Goal: Task Accomplishment & Management: Manage account settings

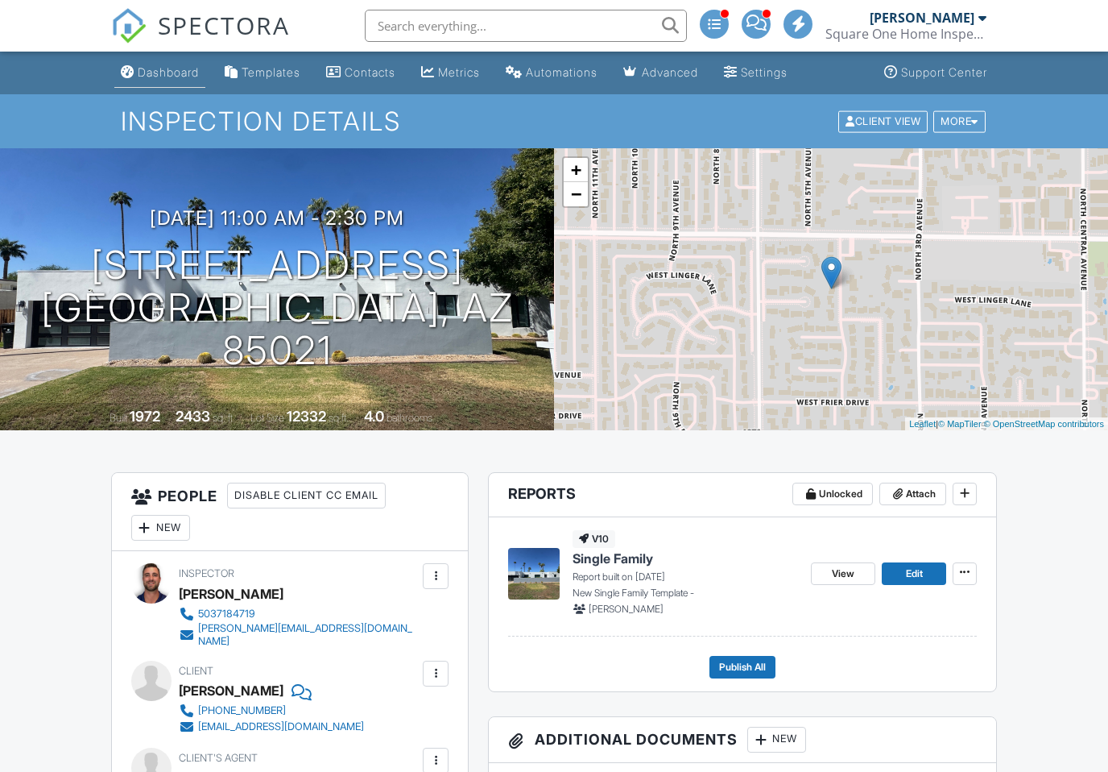
click at [160, 71] on div "Dashboard" at bounding box center [168, 72] width 61 height 14
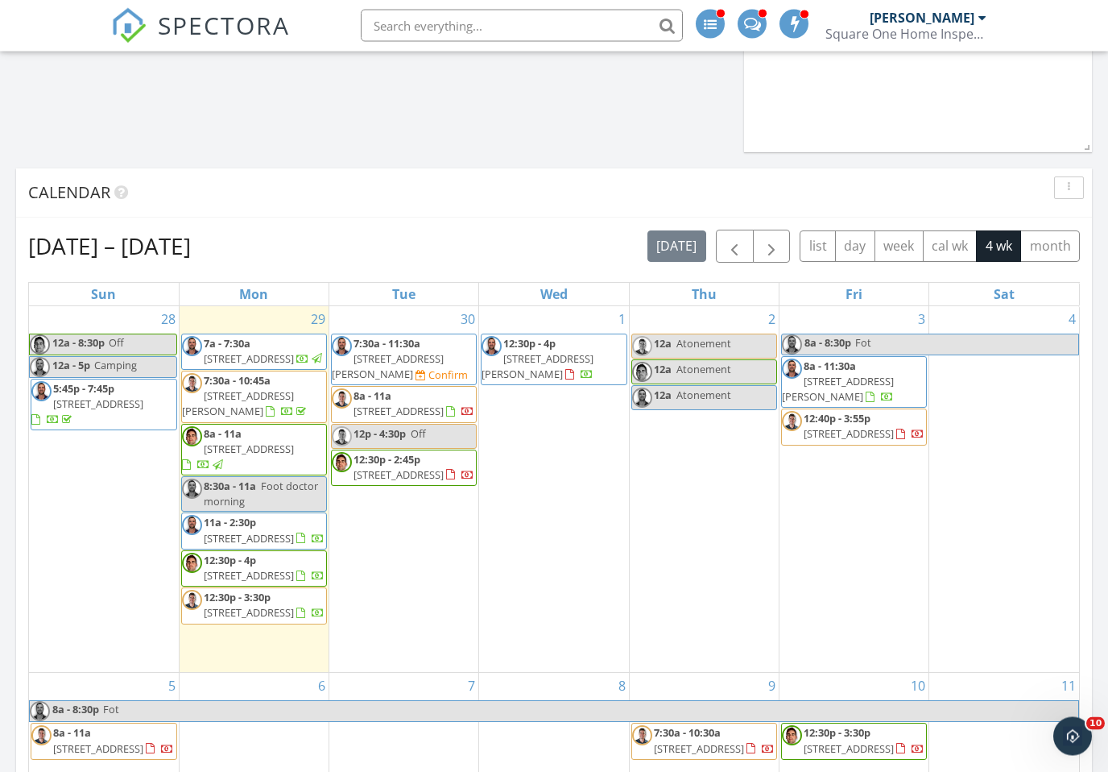
scroll to position [1261, 0]
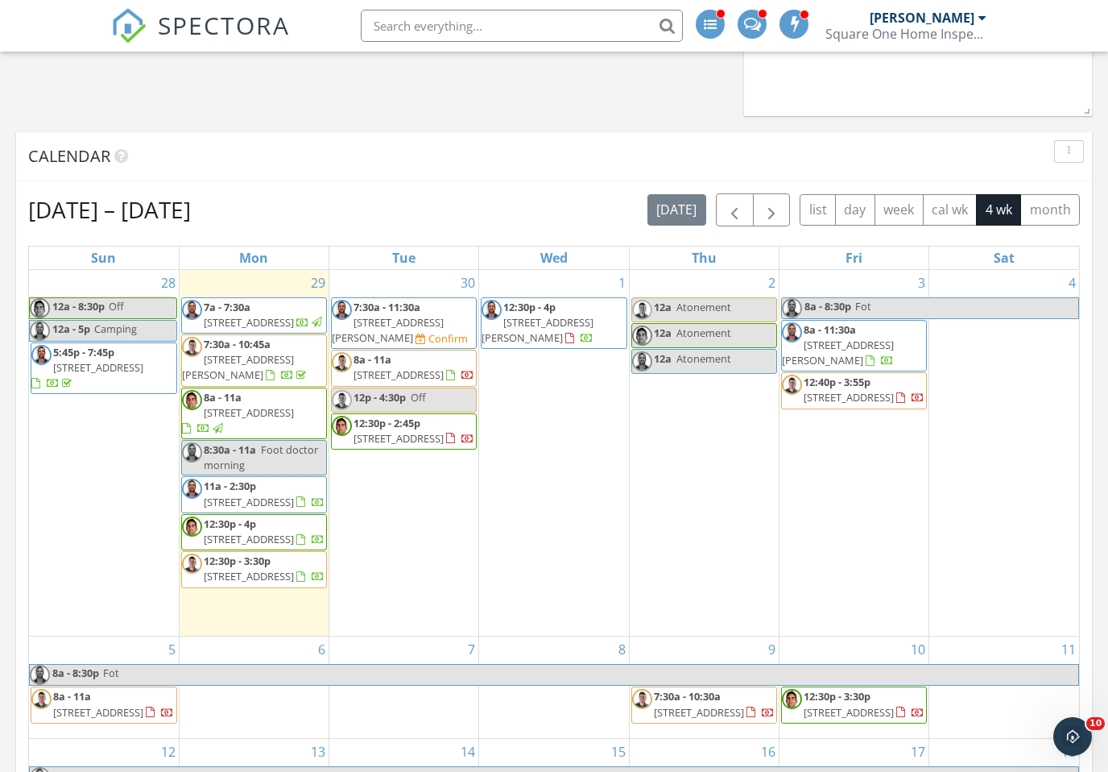
click at [619, 486] on div "1 12:30p - 4p 24200 N Alma School Rd 8, Scottsdale 85255" at bounding box center [553, 453] width 149 height 366
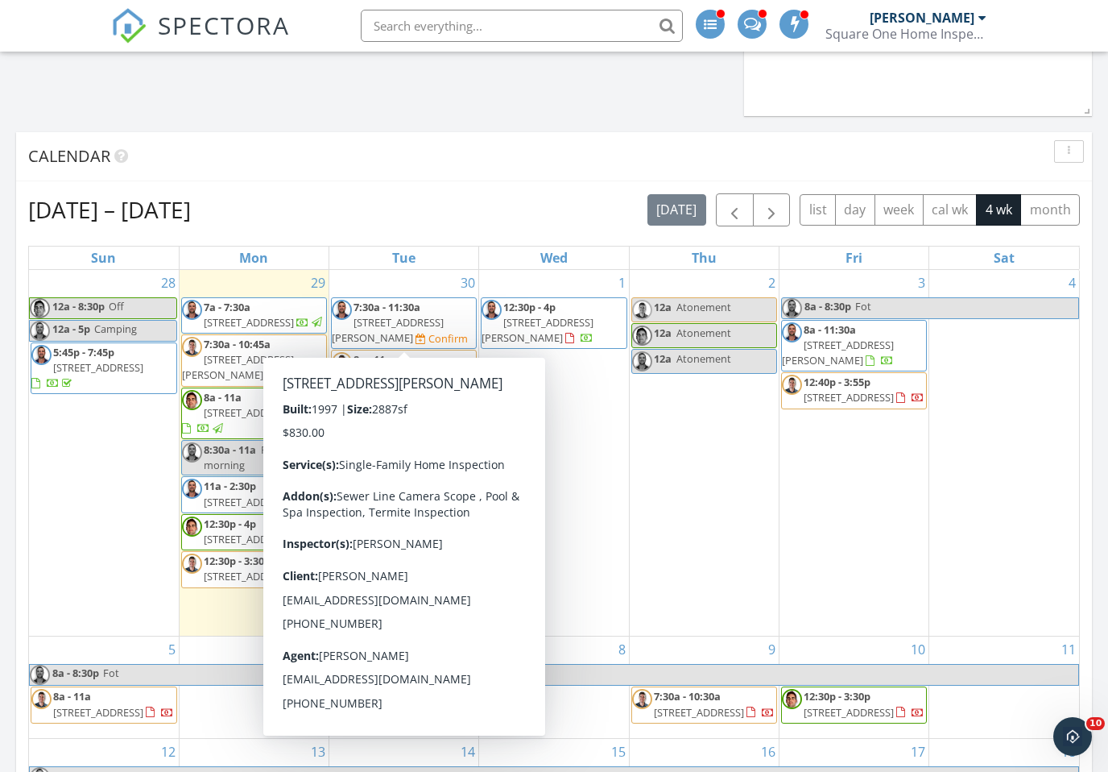
click at [437, 323] on span "4907 Roy Rogers Rd, Cave Creek 85331" at bounding box center [388, 330] width 112 height 30
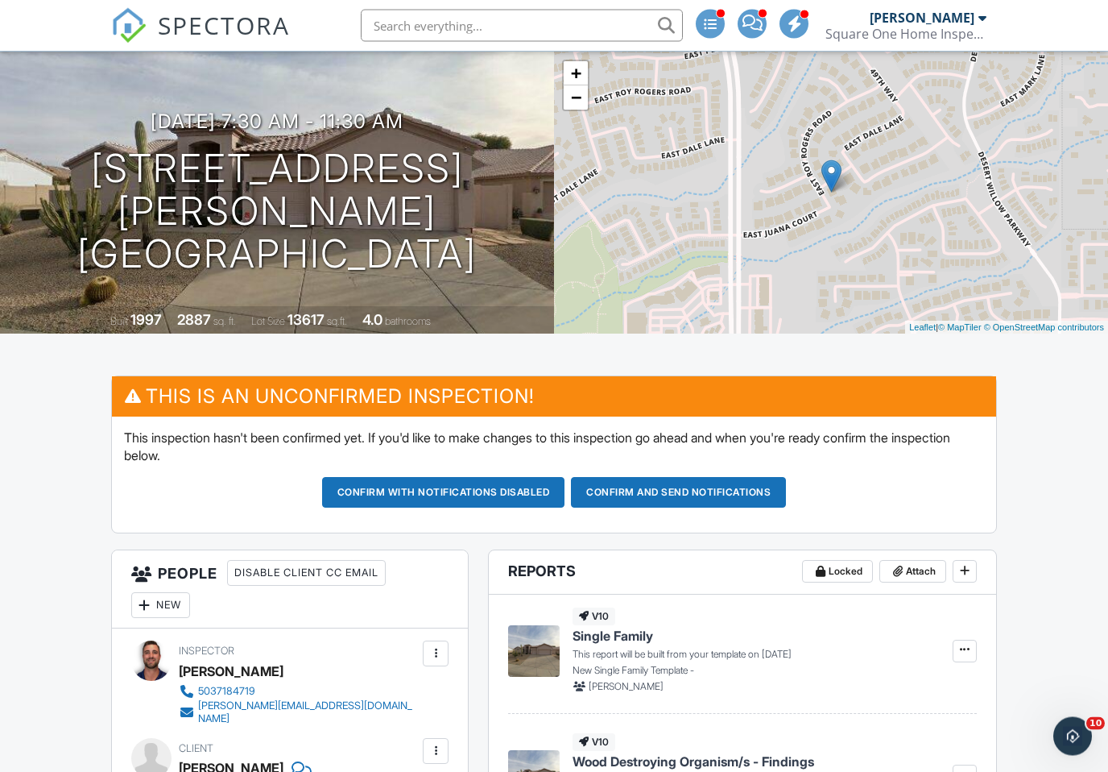
scroll to position [97, 0]
click at [373, 132] on h3 "09/30/2025 7:30 am - 11:30 am" at bounding box center [277, 121] width 253 height 22
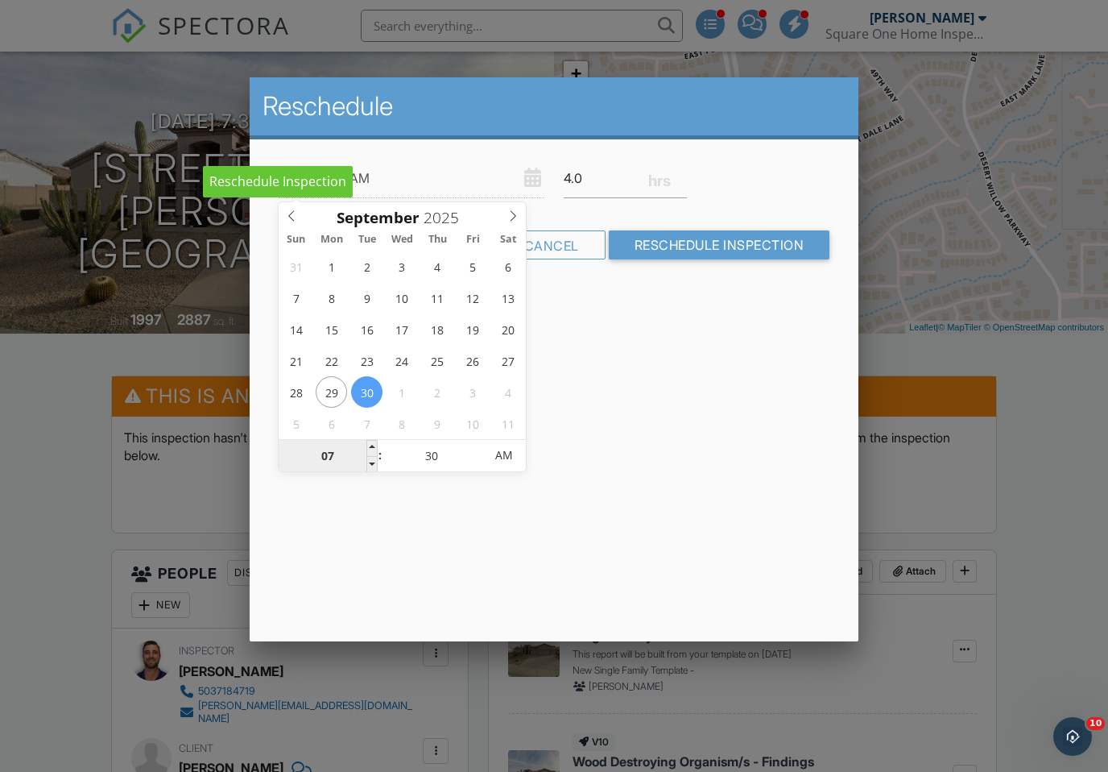
click at [342, 468] on input "07" at bounding box center [328, 456] width 99 height 32
type input "08"
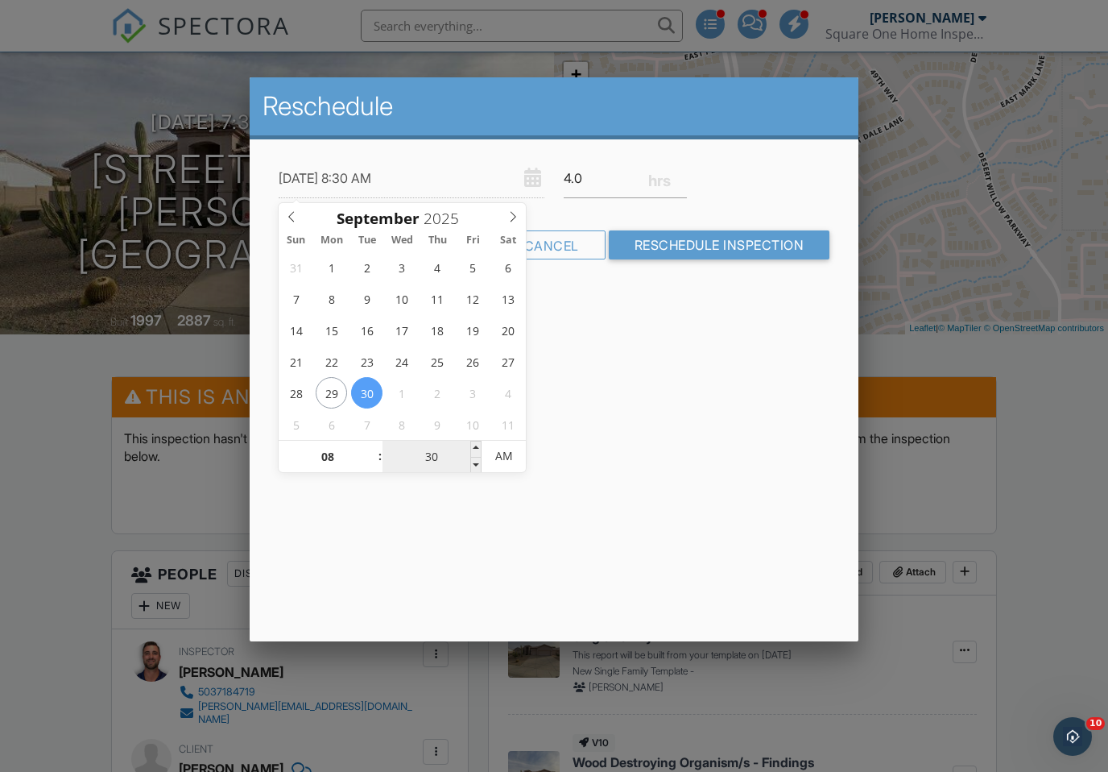
click at [447, 453] on input "30" at bounding box center [432, 457] width 99 height 32
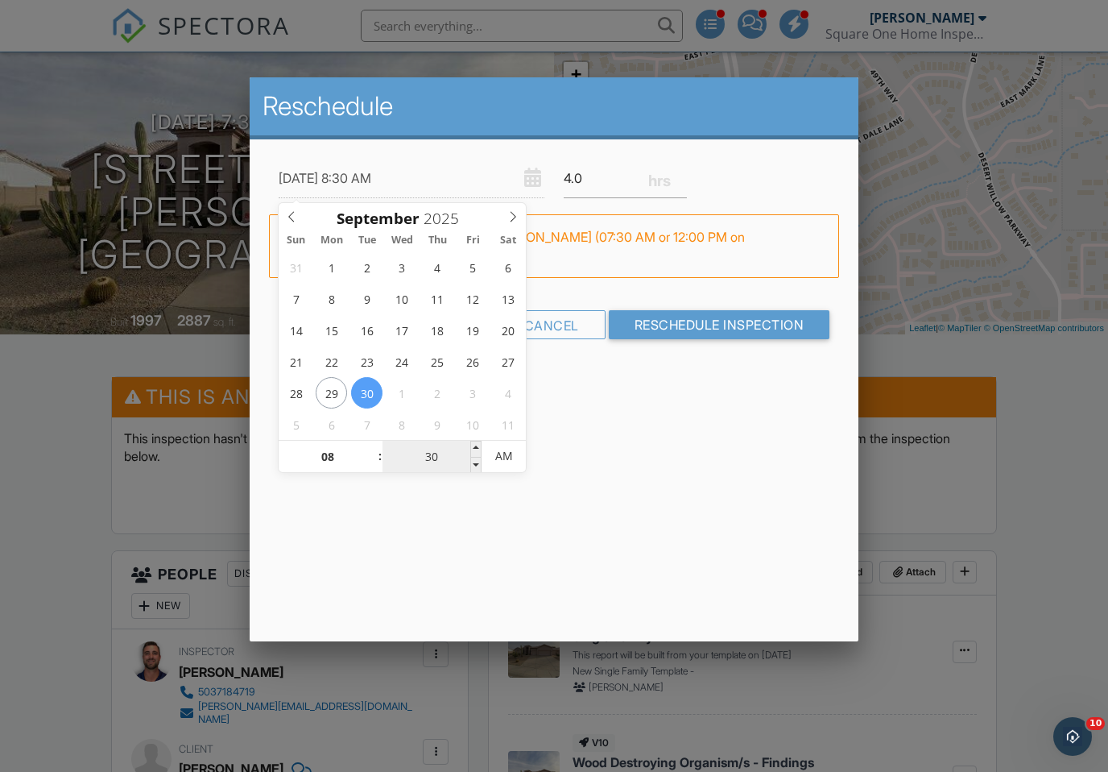
type input "09/30/2025 8:00 AM"
type input "00"
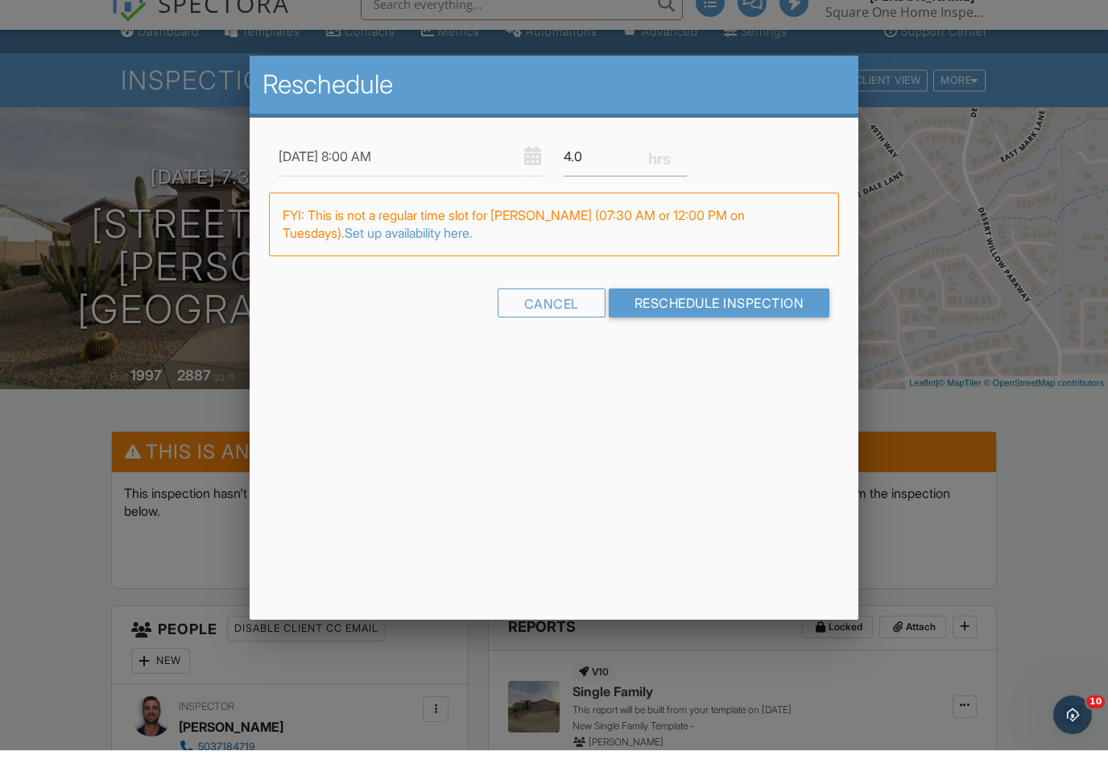
scroll to position [19, 0]
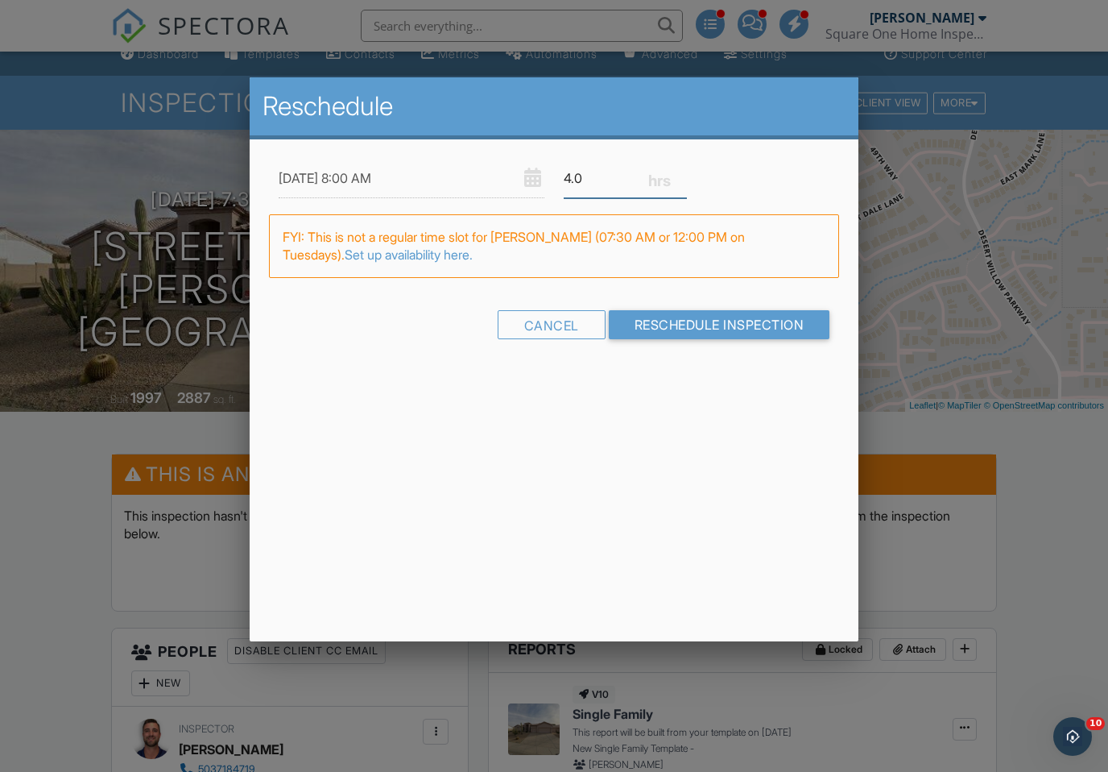
click at [612, 178] on input "4.0" at bounding box center [625, 178] width 123 height 39
type input "4"
type input "3.5"
click at [711, 336] on input "Reschedule Inspection" at bounding box center [719, 324] width 221 height 29
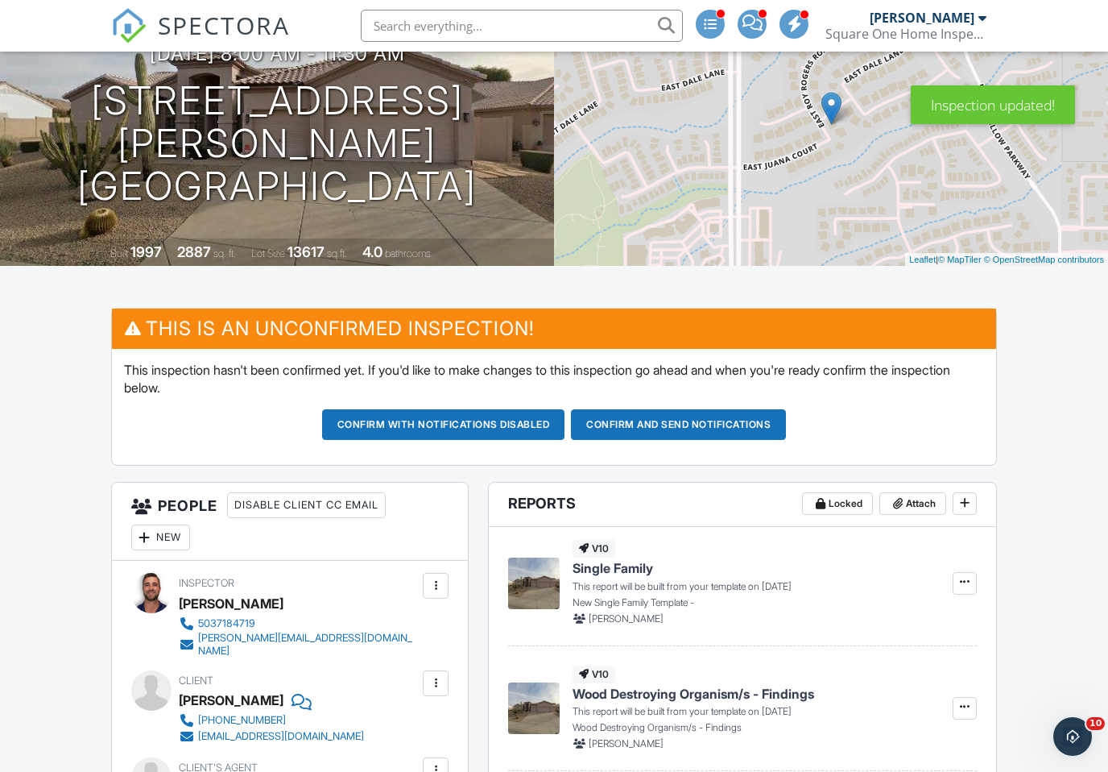
scroll to position [100, 0]
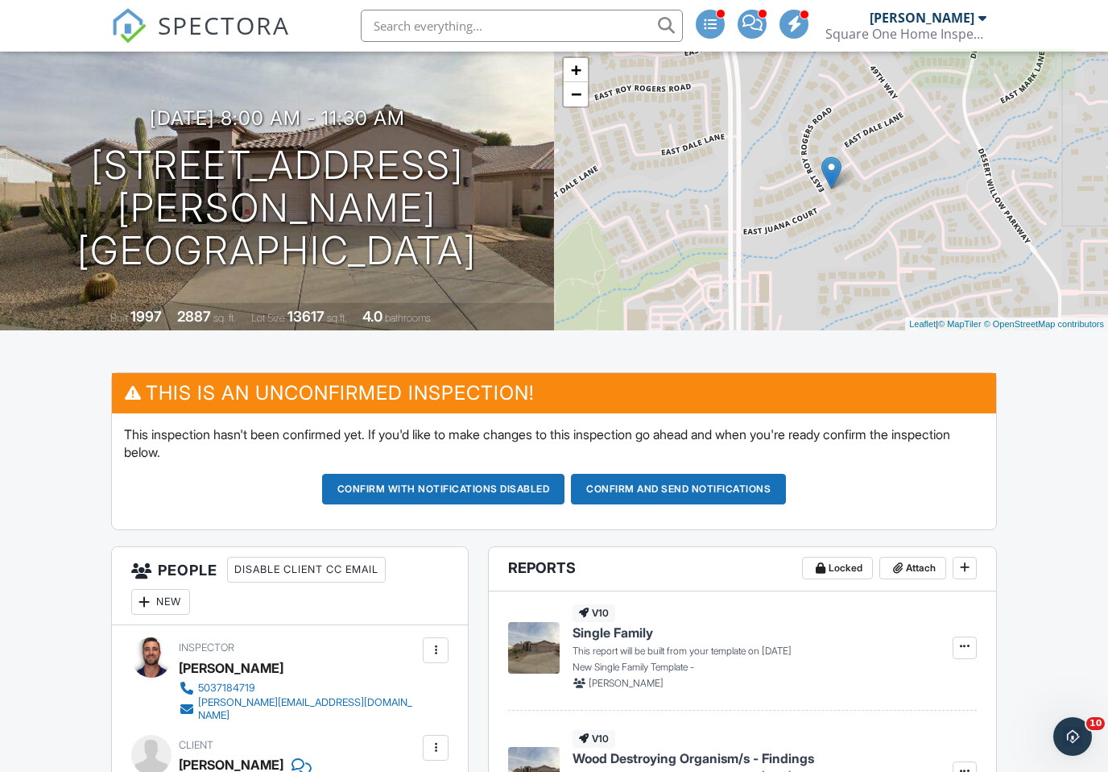
click at [718, 483] on button "Confirm and send notifications" at bounding box center [678, 489] width 215 height 31
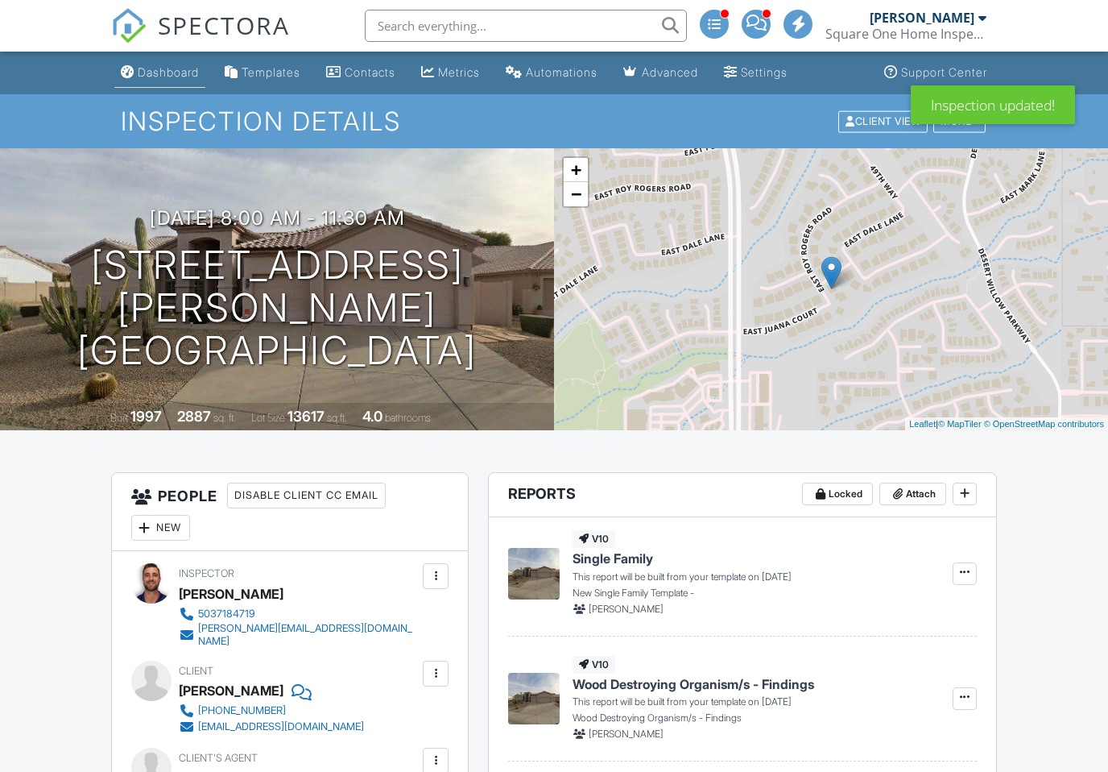
click at [164, 72] on div "Dashboard" at bounding box center [168, 72] width 61 height 14
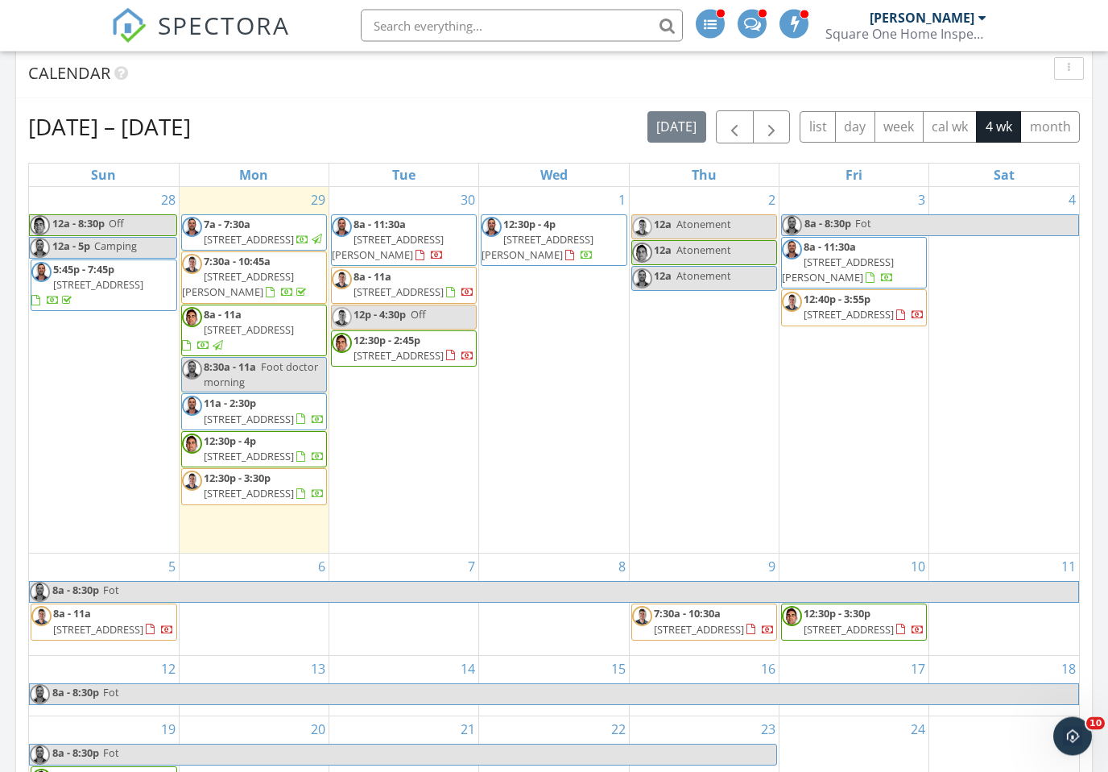
scroll to position [1344, 0]
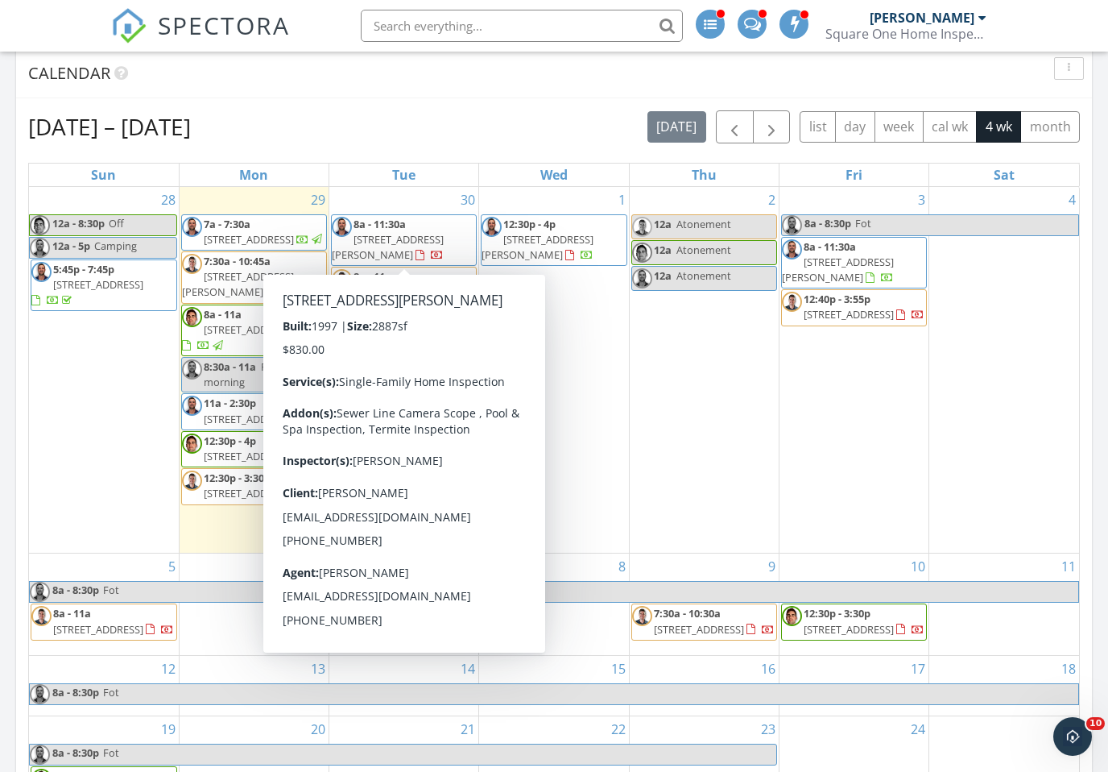
click at [411, 236] on span "[STREET_ADDRESS][PERSON_NAME]" at bounding box center [388, 247] width 112 height 30
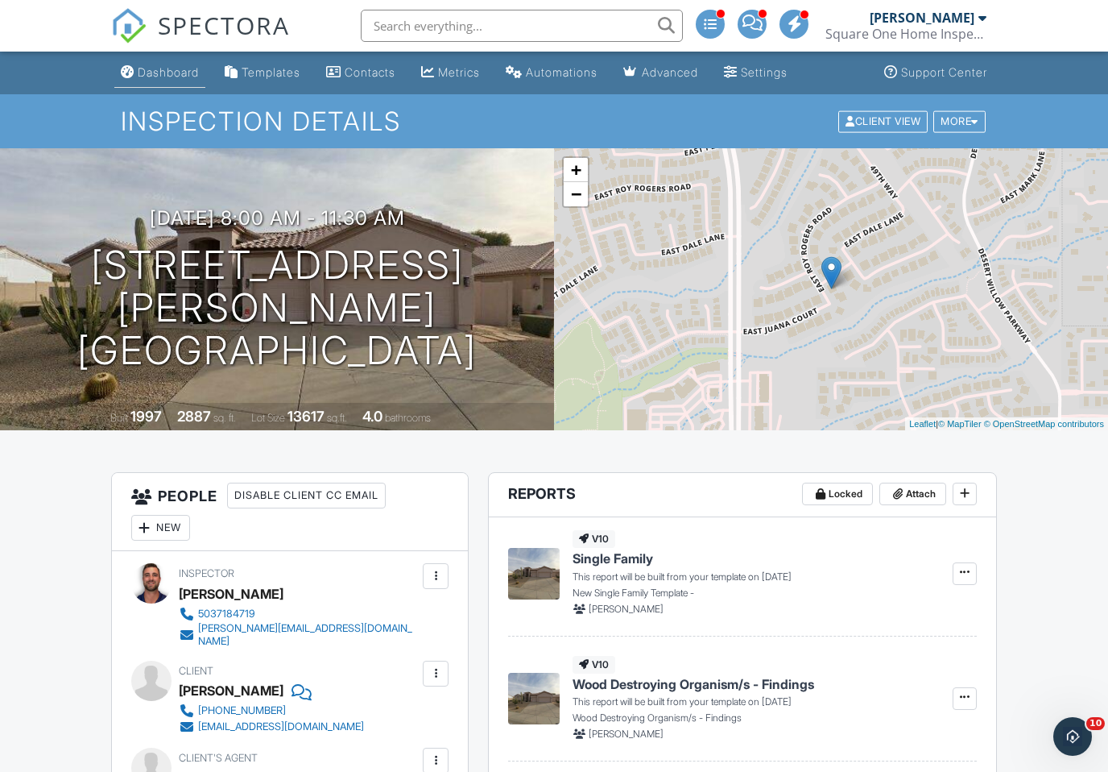
click at [176, 74] on div "Dashboard" at bounding box center [168, 72] width 61 height 14
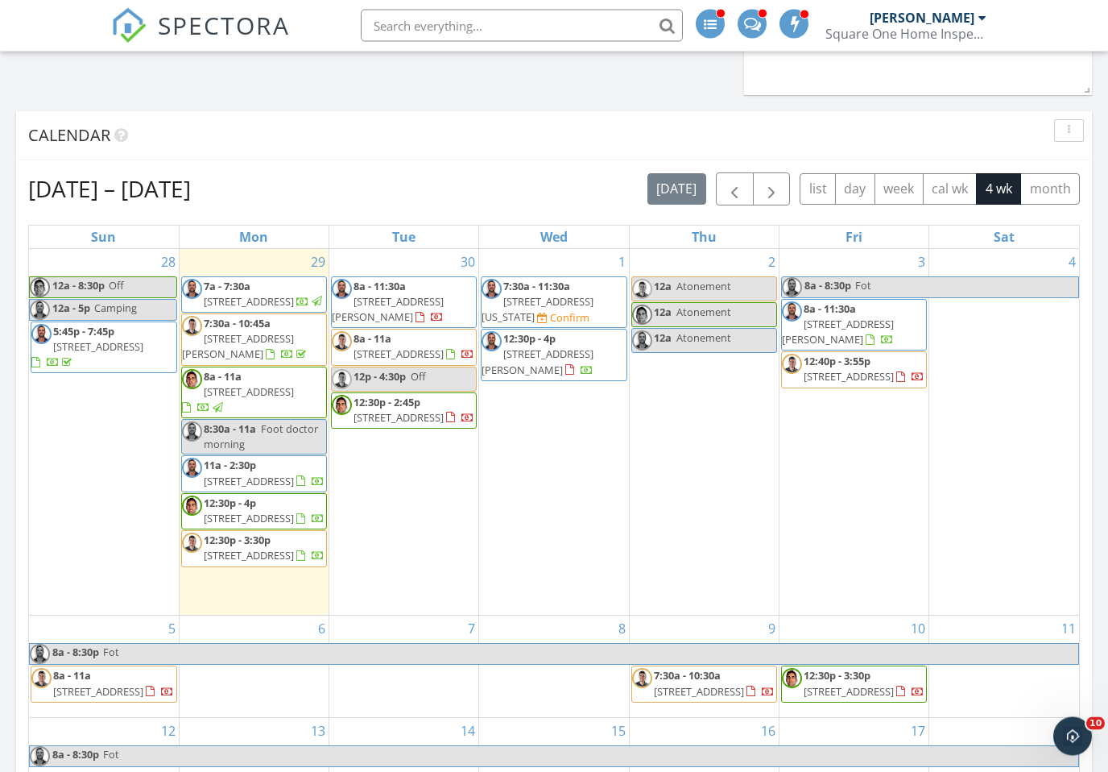
scroll to position [1282, 0]
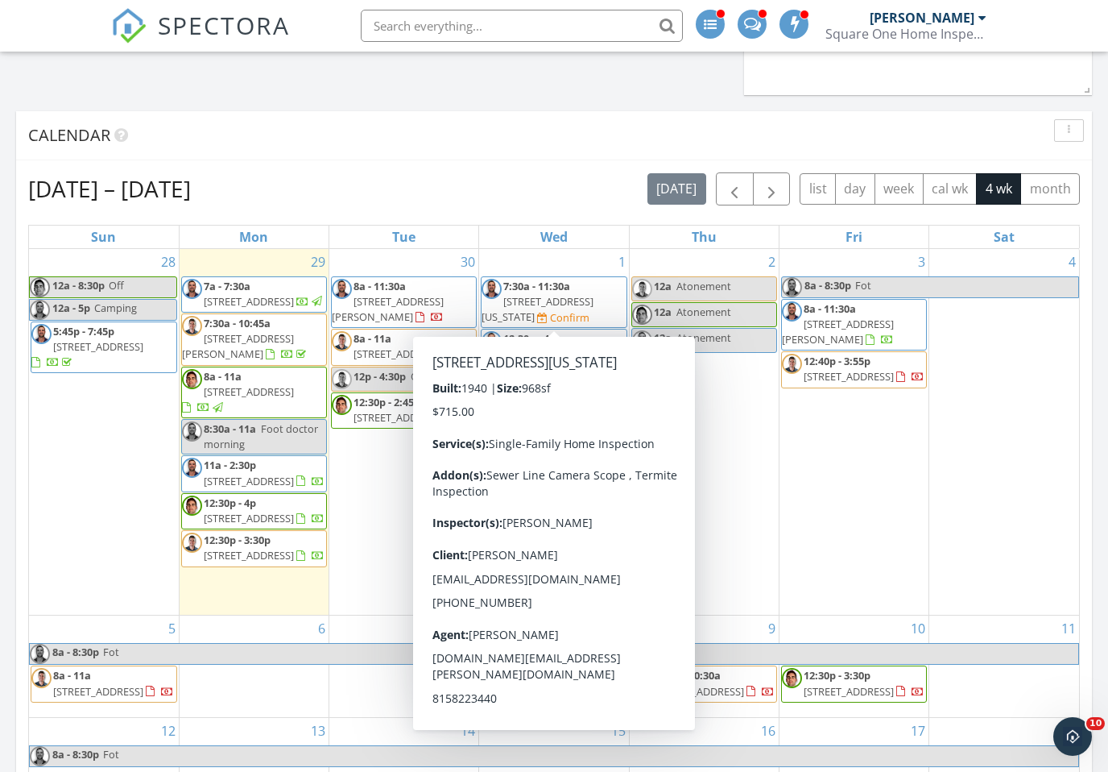
click at [591, 317] on span "7:30a - 11:30a [STREET_ADDRESS][US_STATE] Confirm" at bounding box center [554, 303] width 144 height 48
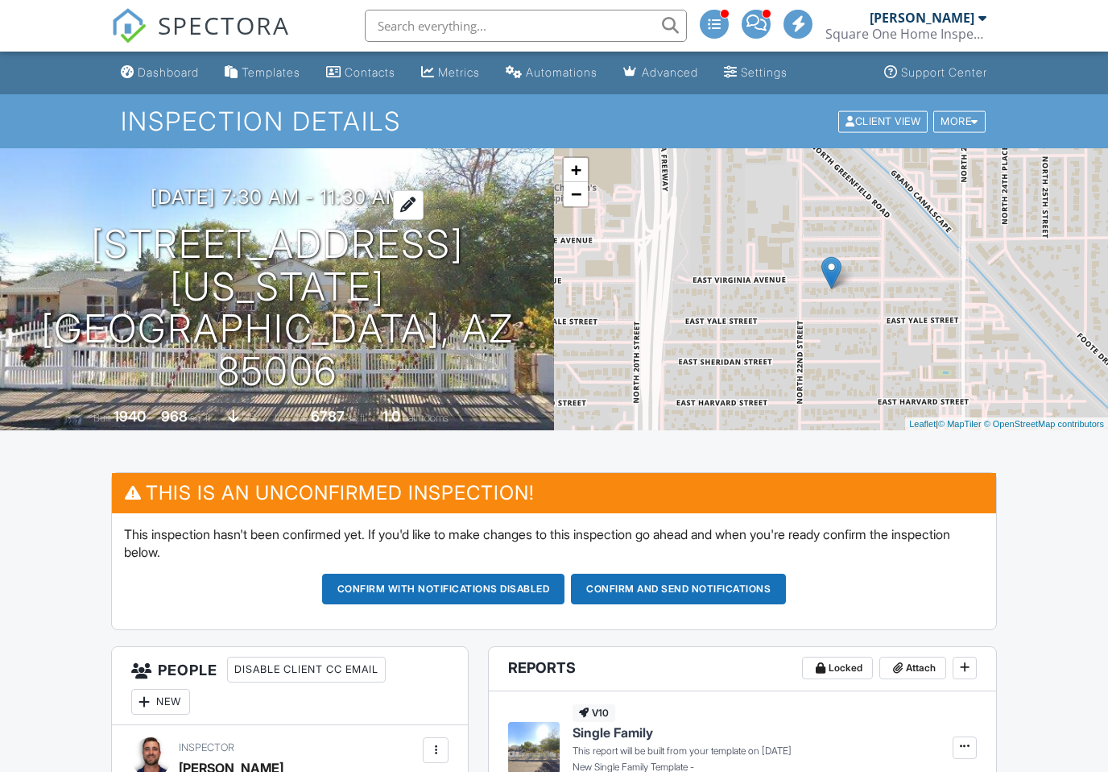
click at [298, 208] on h3 "10/01/2025 7:30 am - 11:30 am" at bounding box center [277, 197] width 253 height 22
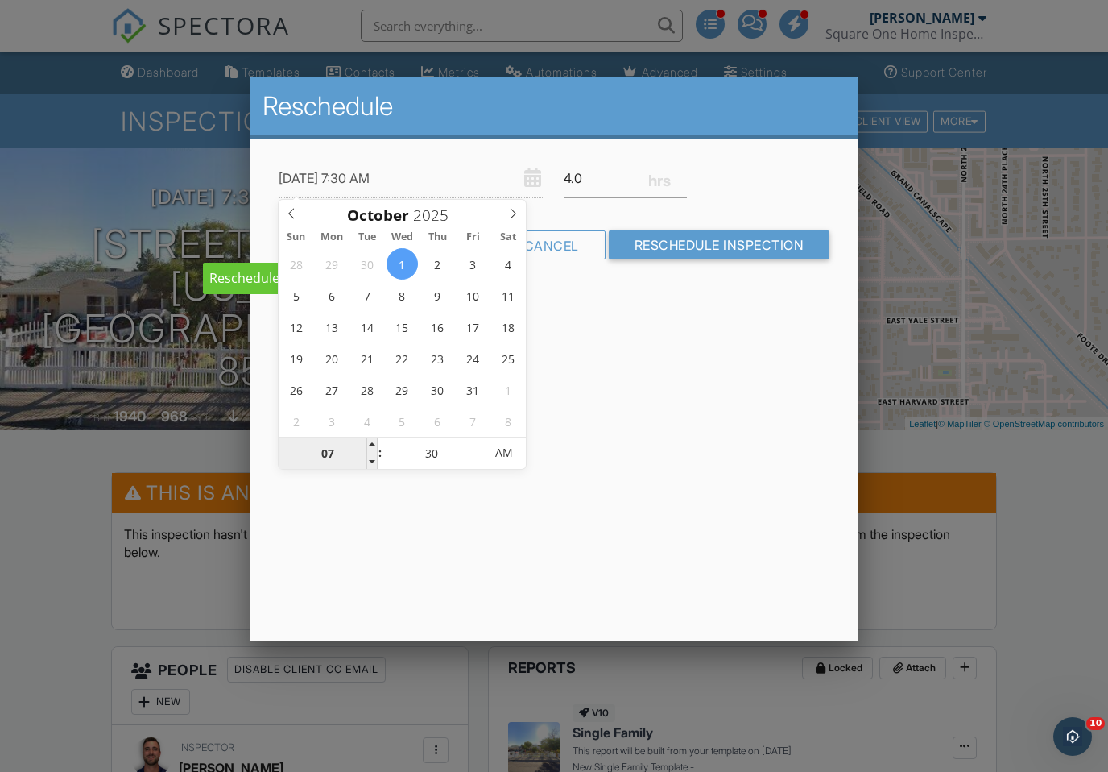
click at [350, 451] on input "07" at bounding box center [328, 453] width 99 height 32
type input "08"
type input "[DATE] 8:30 AM"
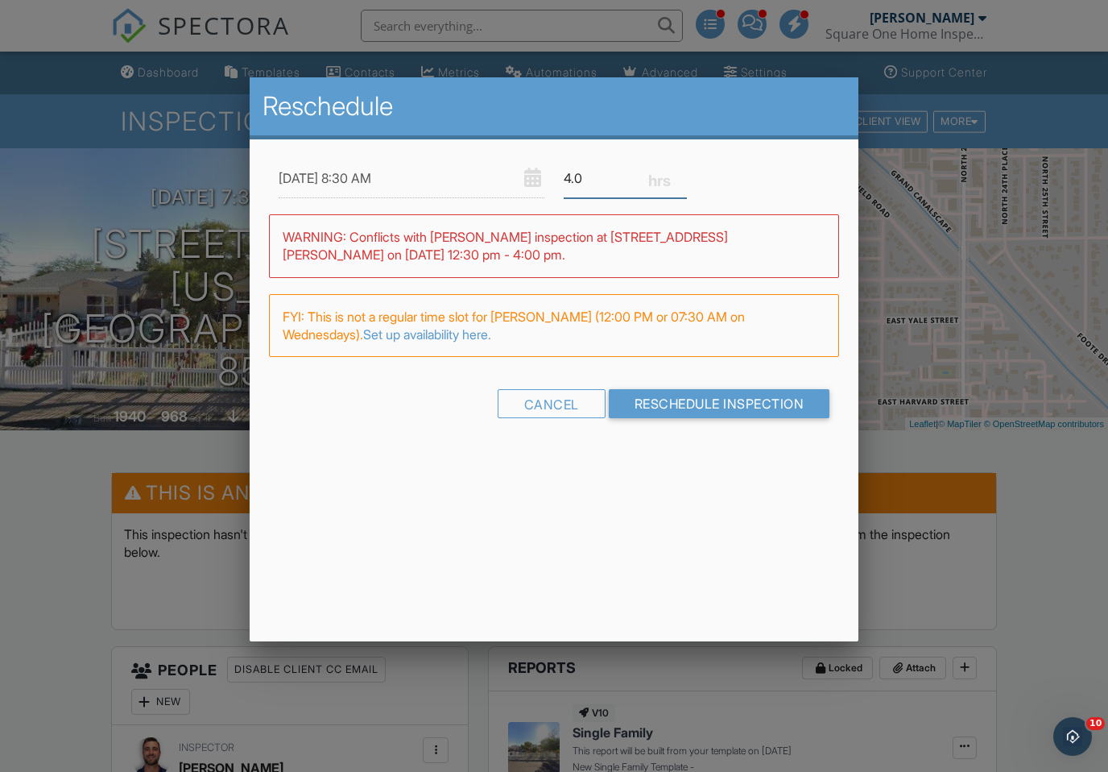
click at [604, 187] on input "4.0" at bounding box center [625, 178] width 123 height 39
type input "4"
type input "2.5"
click at [768, 400] on input "Reschedule Inspection" at bounding box center [719, 403] width 221 height 29
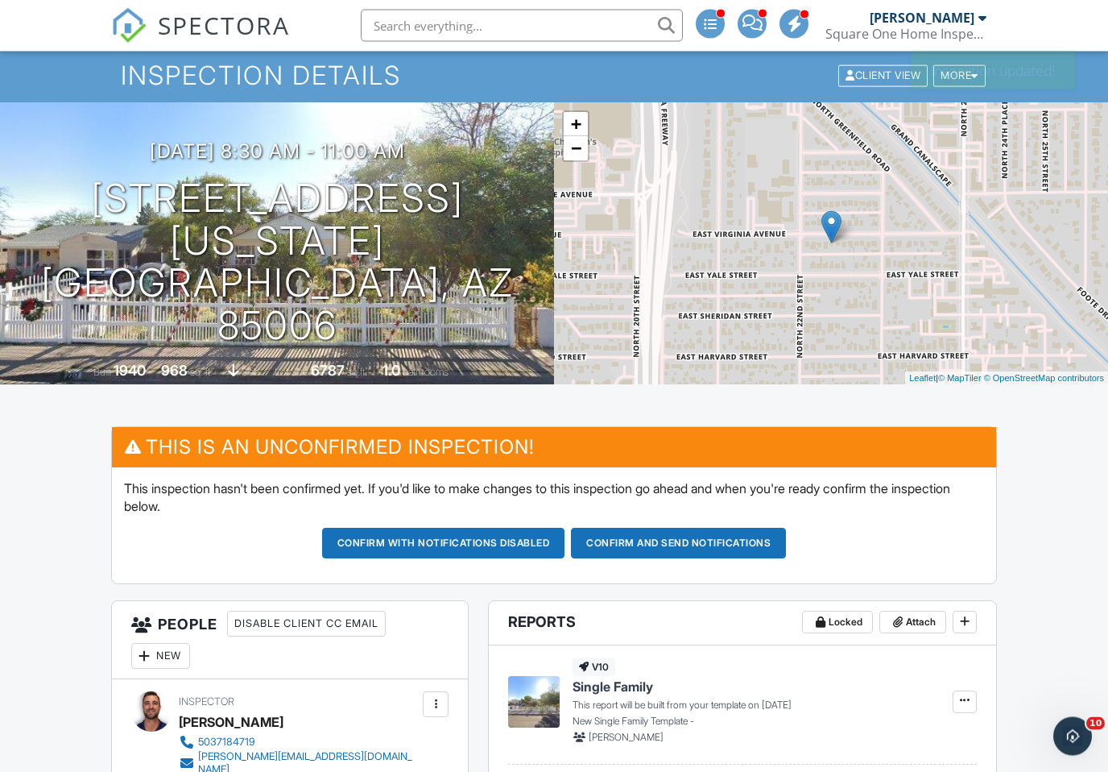
scroll to position [46, 0]
click at [428, 277] on h1 "2217 E Virginia Ave Phoenix, AZ 85006" at bounding box center [277, 262] width 503 height 170
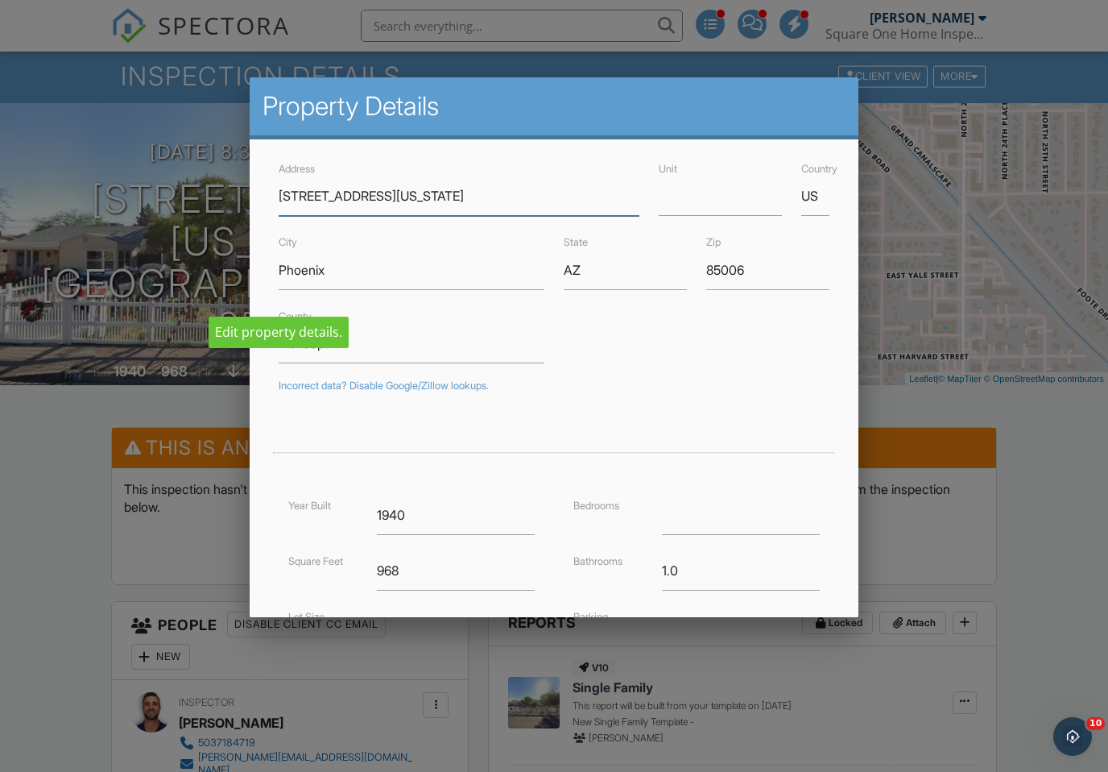
scroll to position [6, 0]
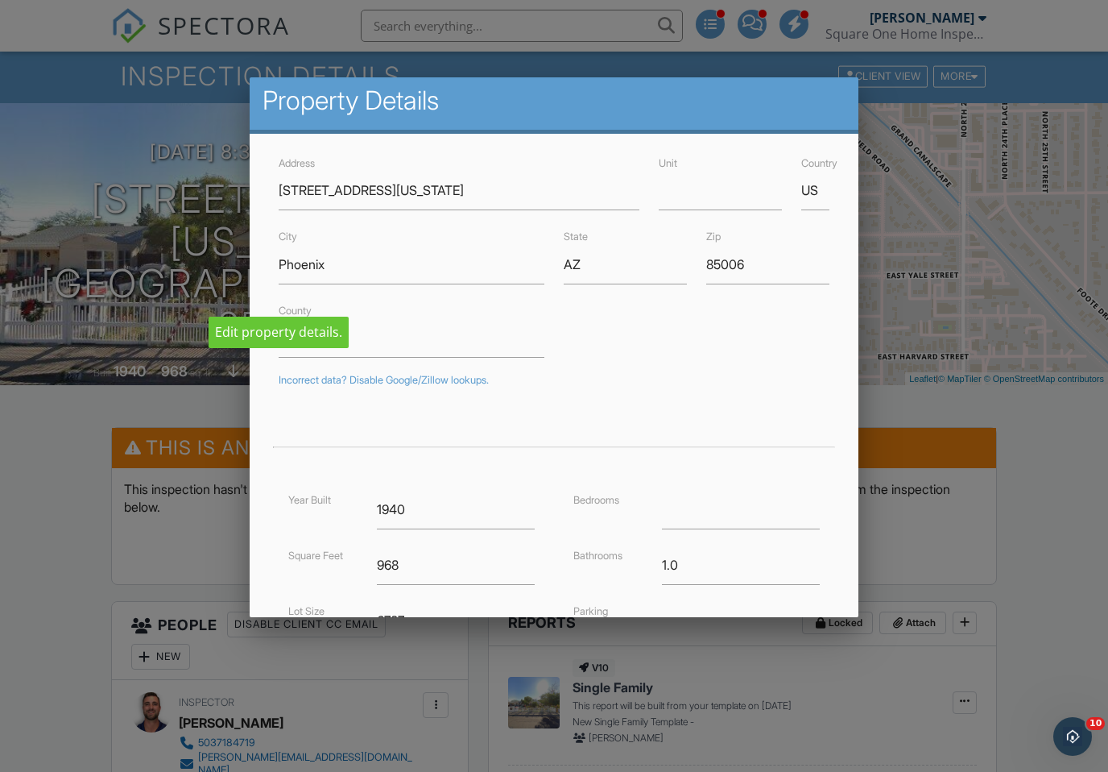
click at [1055, 198] on div at bounding box center [554, 401] width 1108 height 965
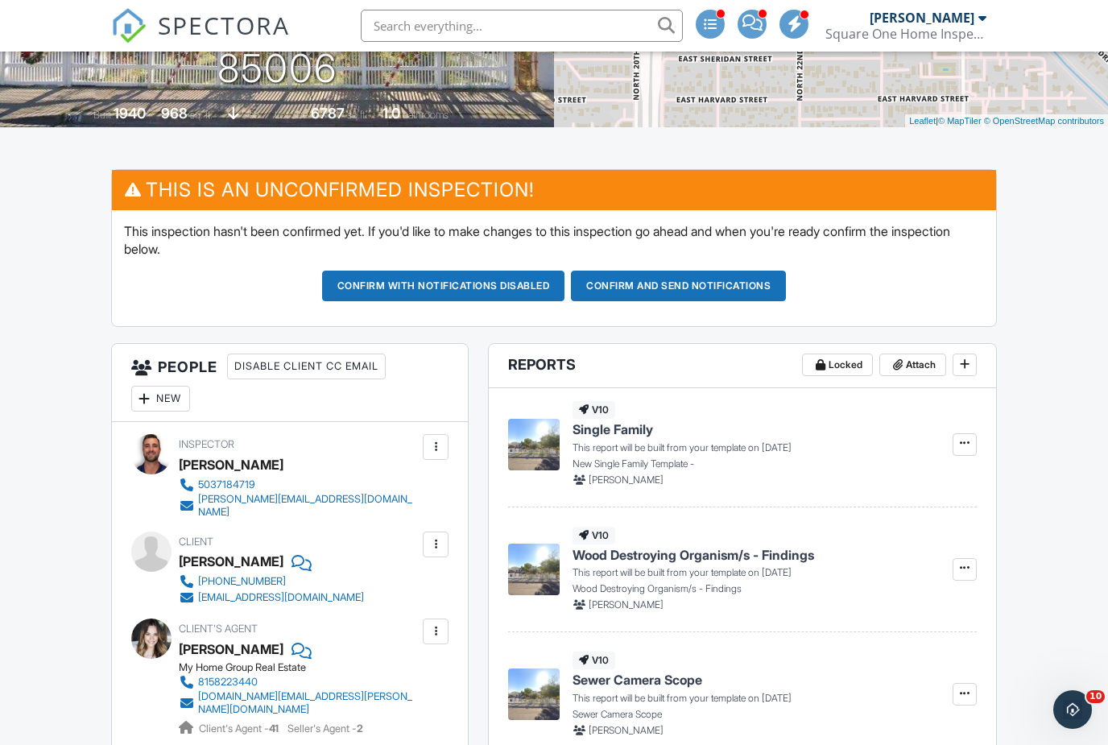
scroll to position [216, 0]
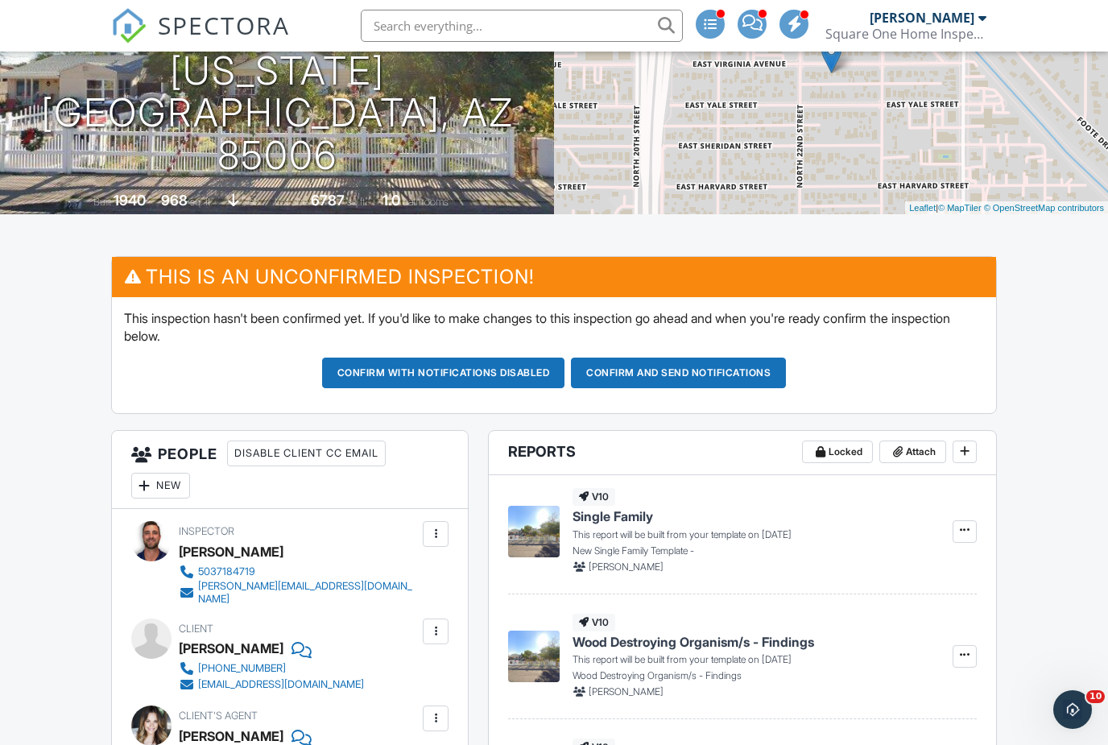
click at [667, 375] on button "Confirm and send notifications" at bounding box center [678, 373] width 215 height 31
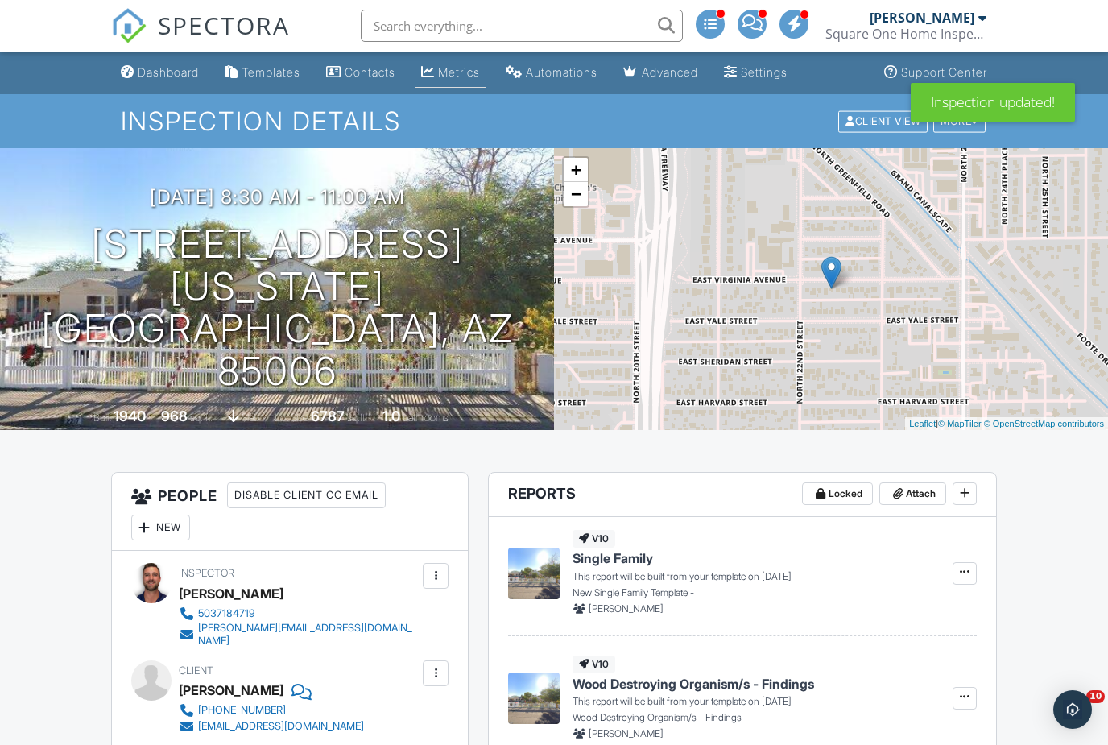
click at [480, 70] on div "Metrics" at bounding box center [459, 72] width 42 height 14
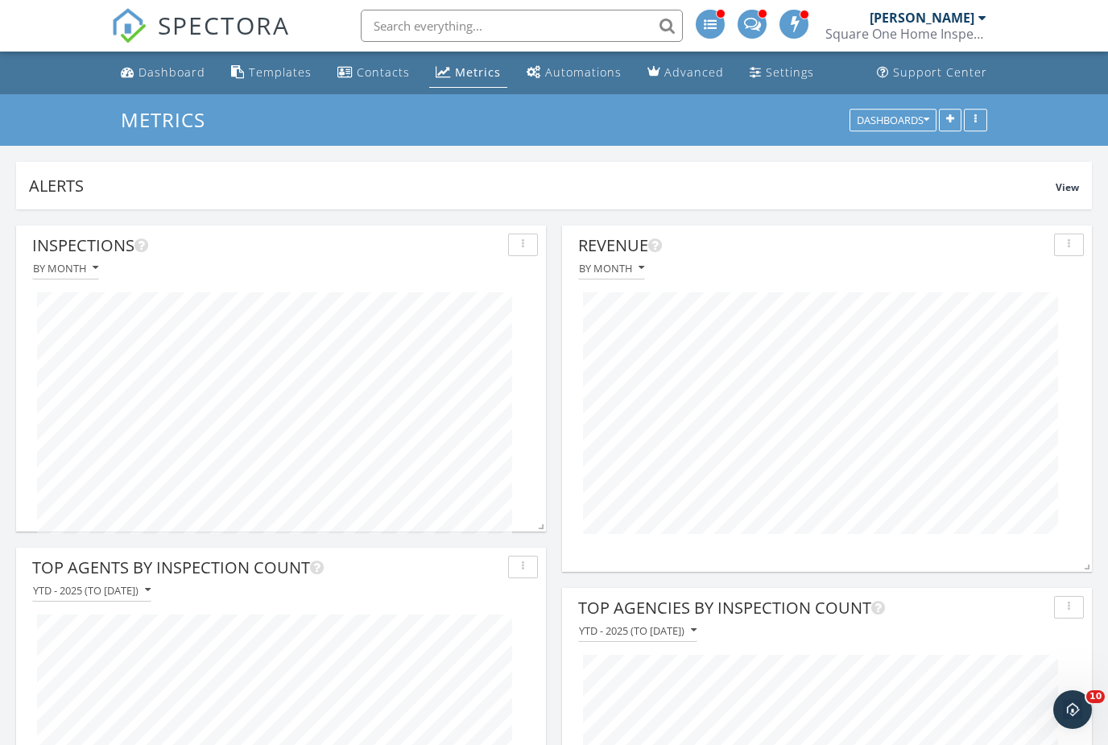
scroll to position [346, 530]
click at [187, 70] on div "Dashboard" at bounding box center [172, 71] width 67 height 15
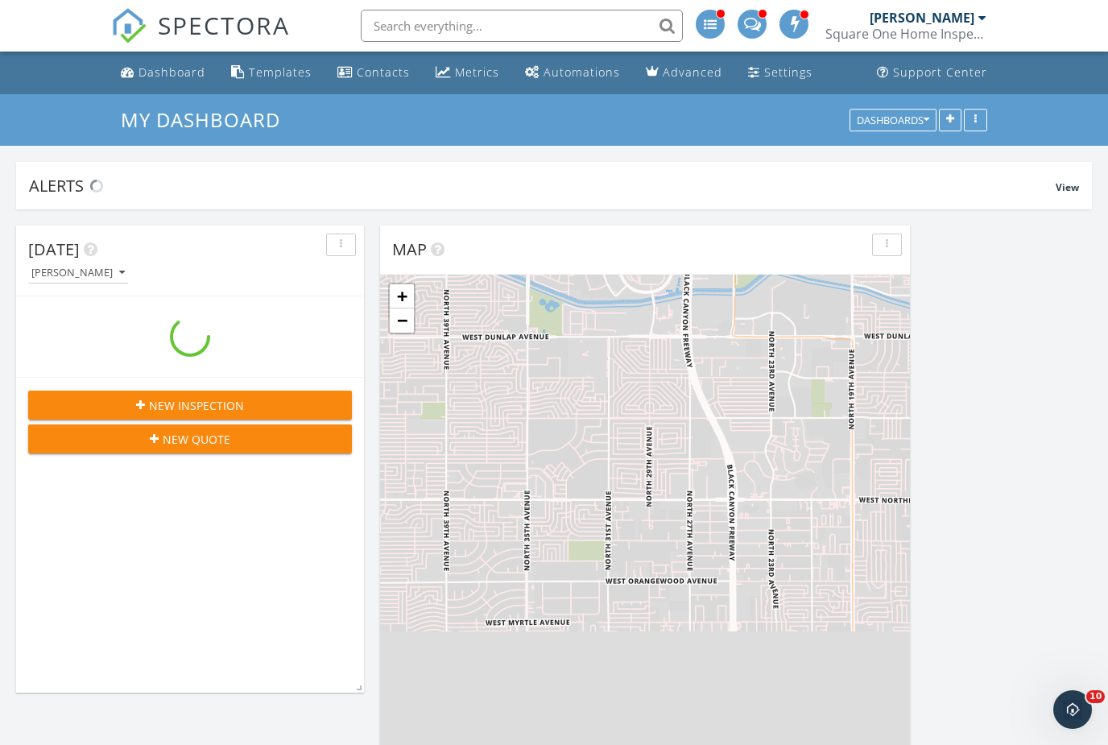
scroll to position [2353, 1109]
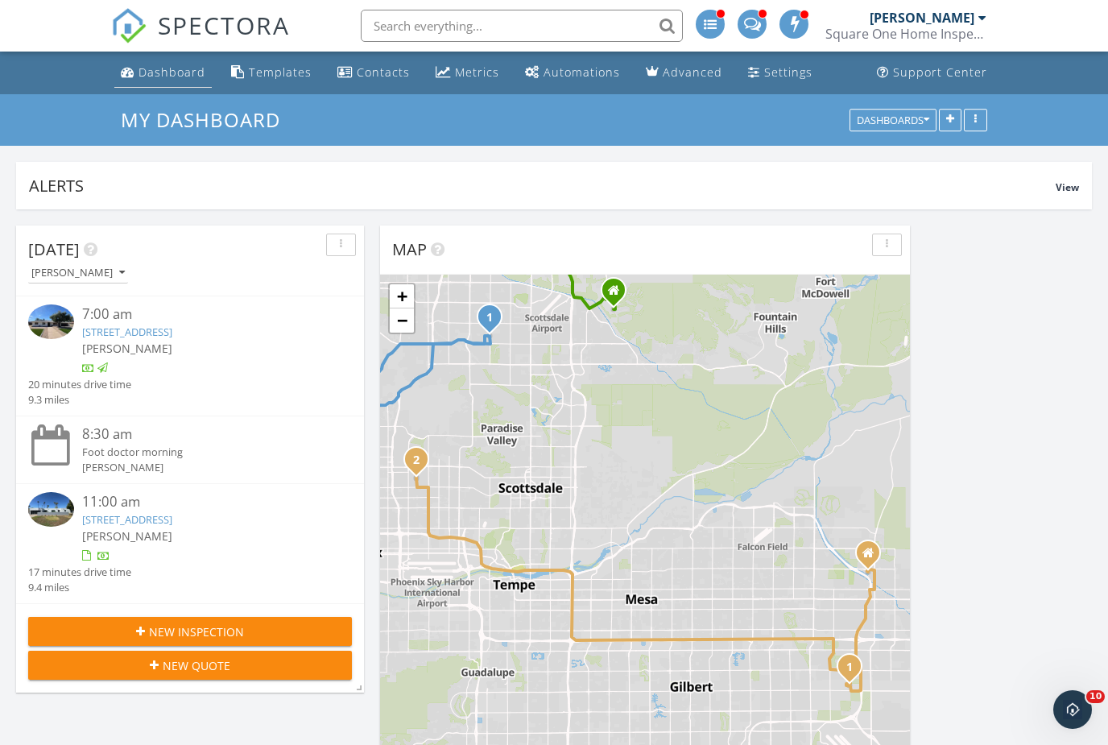
click at [179, 69] on div "Dashboard" at bounding box center [172, 71] width 67 height 15
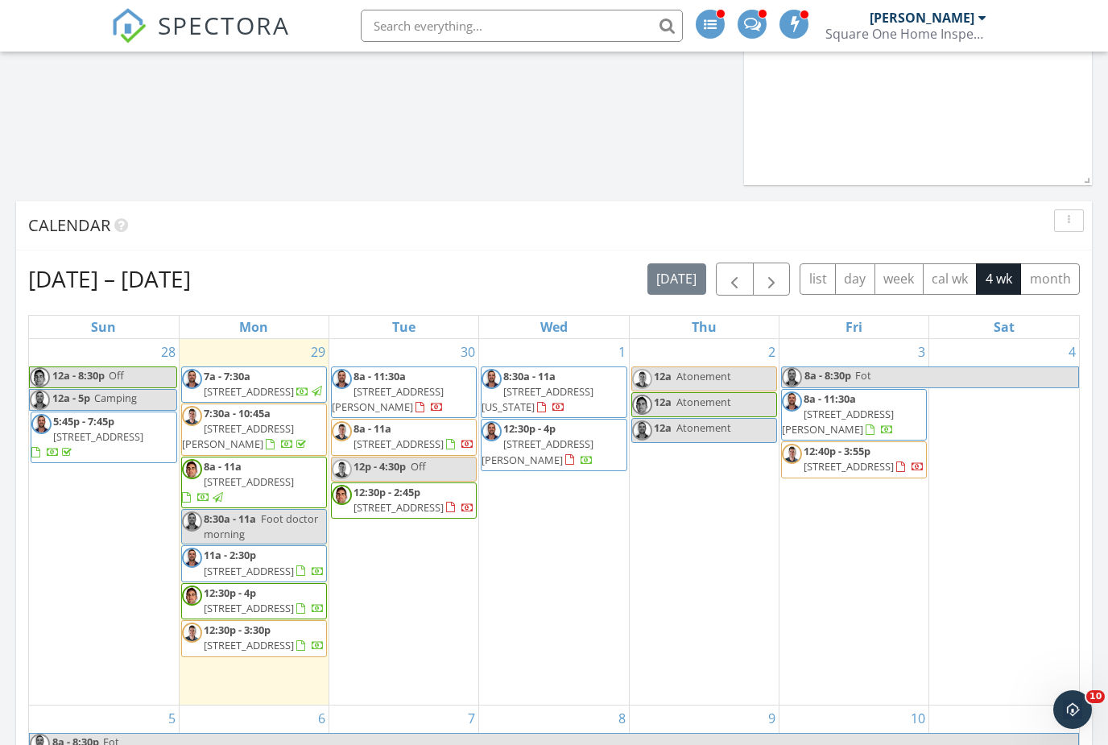
scroll to position [1182, 0]
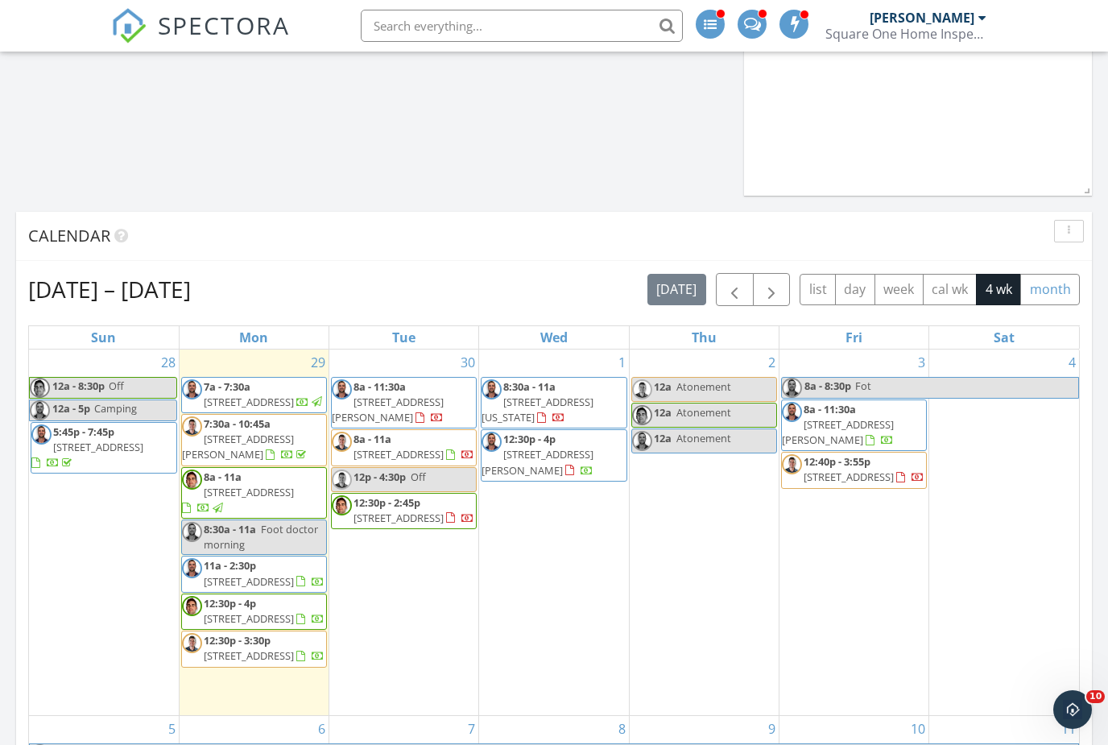
click at [1058, 297] on button "month" at bounding box center [1051, 289] width 60 height 31
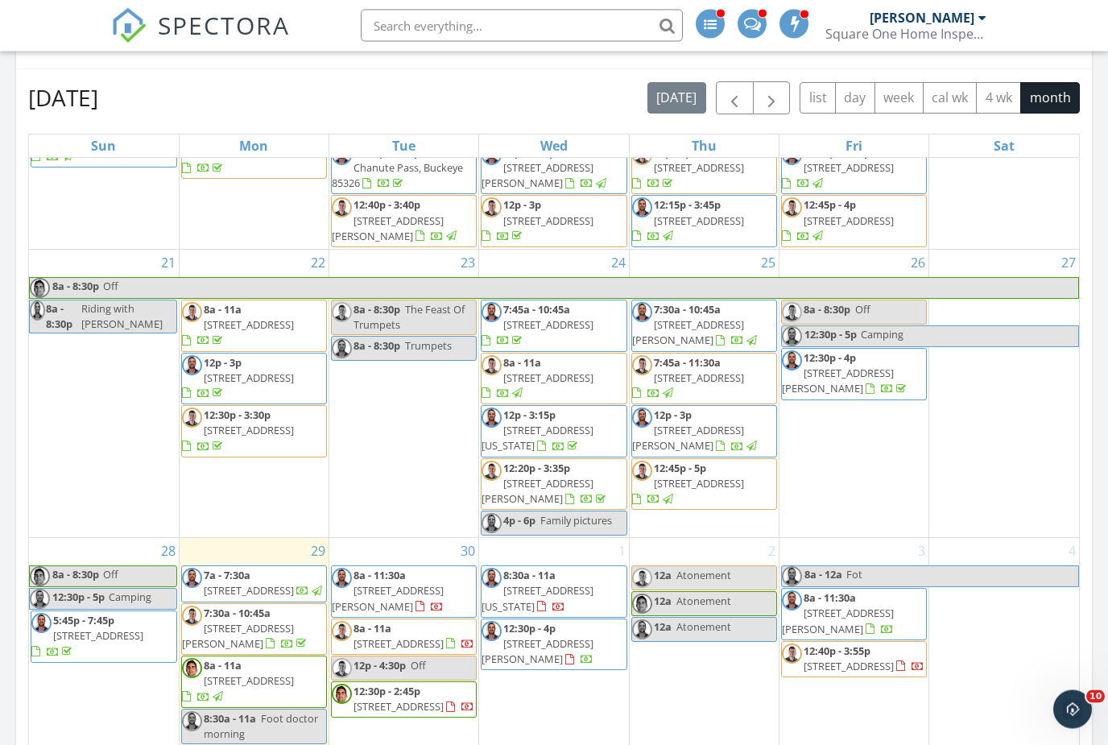
scroll to position [1373, 0]
click at [1016, 455] on div "27" at bounding box center [1004, 394] width 150 height 288
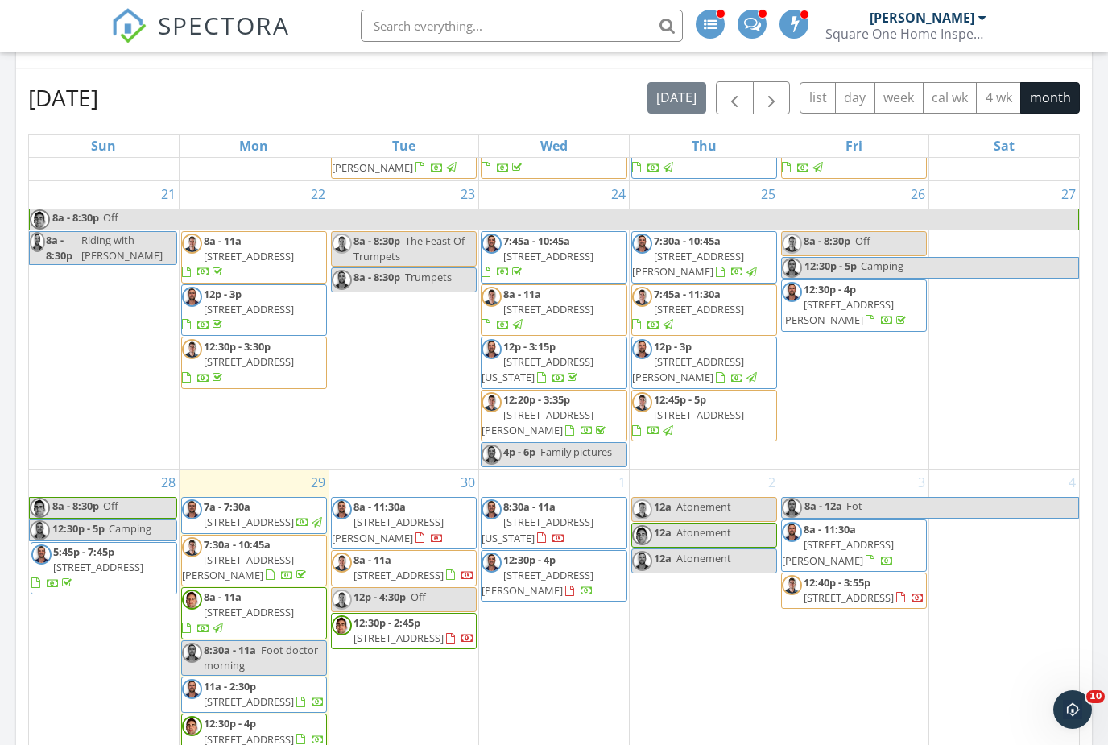
scroll to position [831, 0]
click at [525, 37] on input "text" at bounding box center [522, 26] width 322 height 32
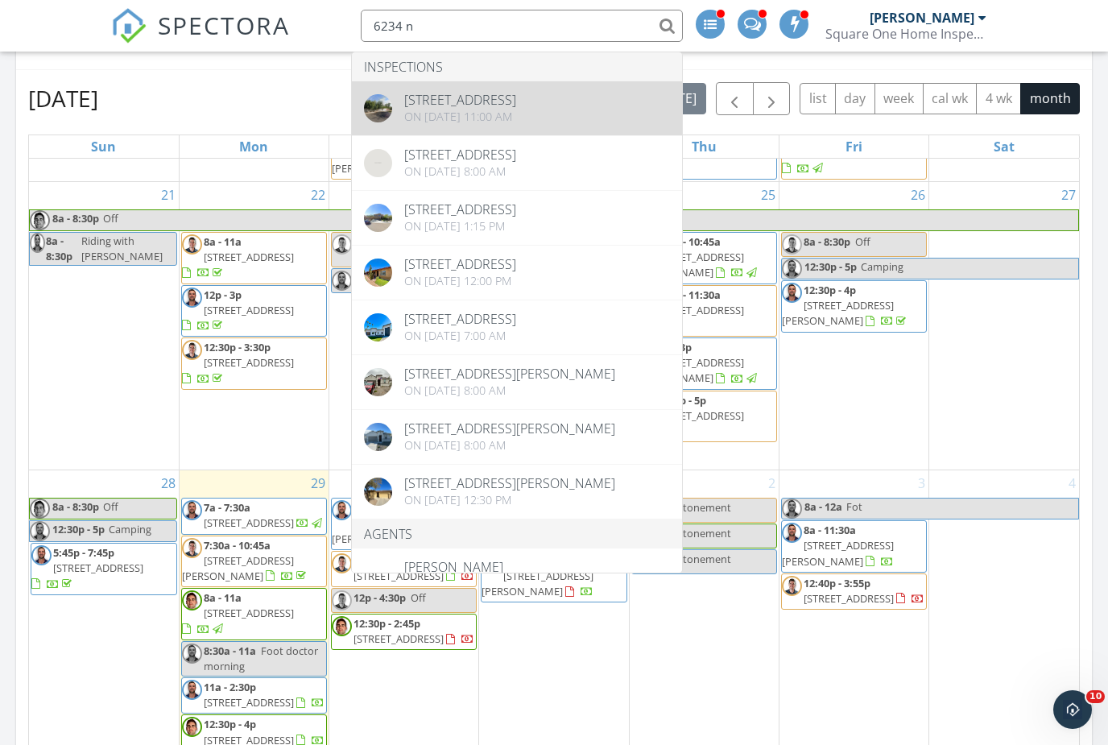
type input "6234 n"
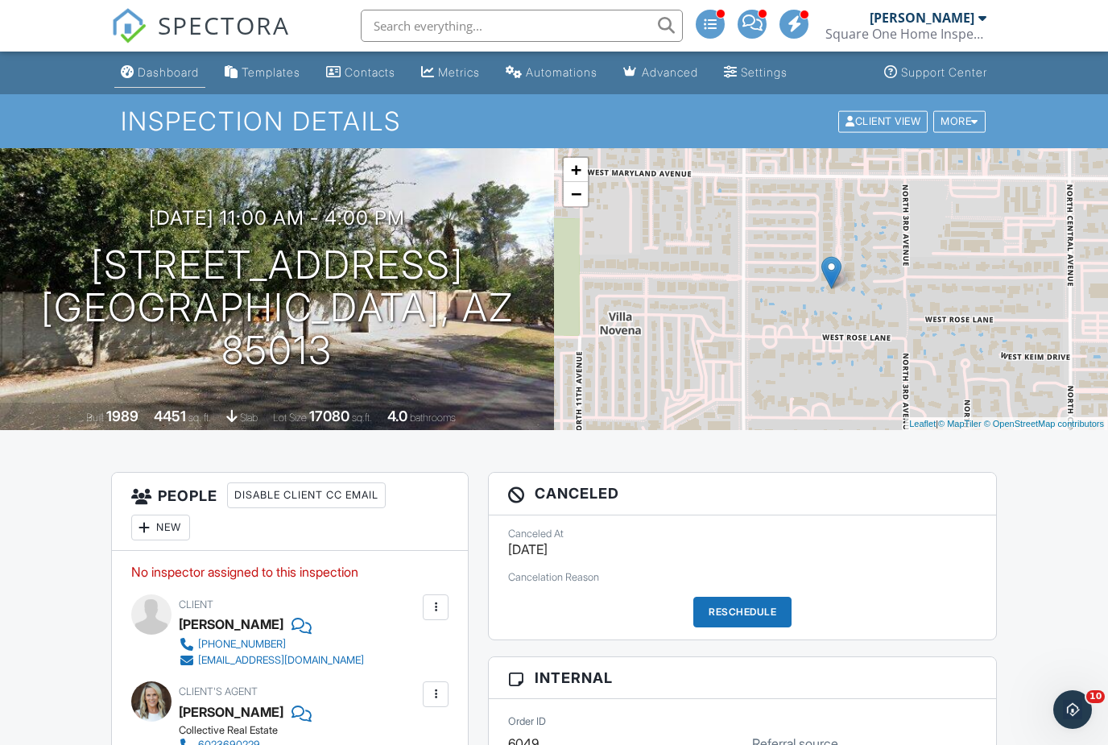
click at [183, 67] on div "Dashboard" at bounding box center [168, 72] width 61 height 14
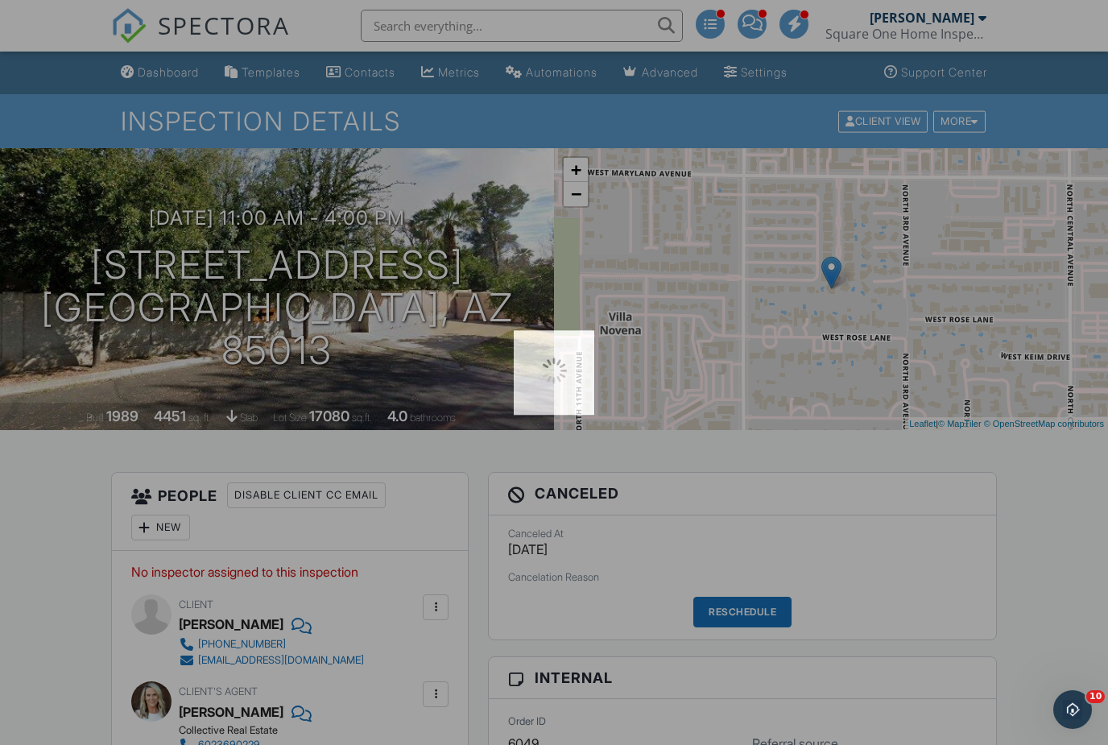
click at [1107, 379] on div at bounding box center [554, 372] width 1108 height 745
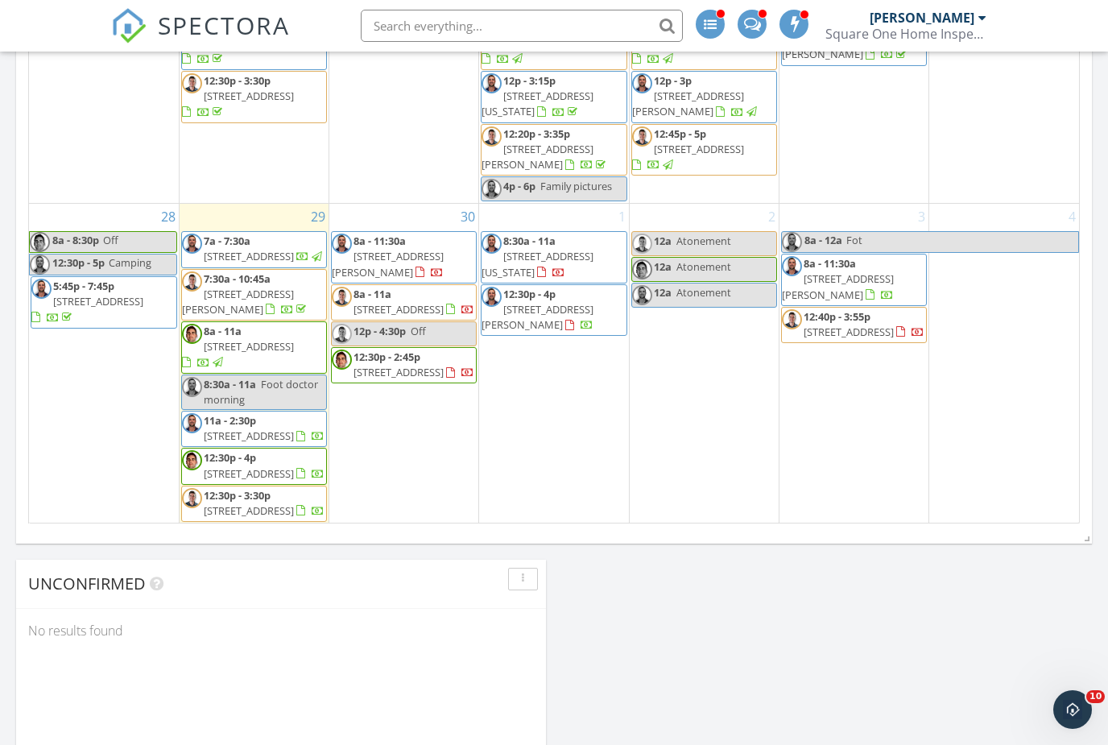
scroll to position [844, 0]
click at [58, 517] on div "28 8a - 8:30p Off 12:30p - 5p Camping 5:45p - 7:45p 15628 S 11th ave , Phoenix …" at bounding box center [104, 364] width 150 height 320
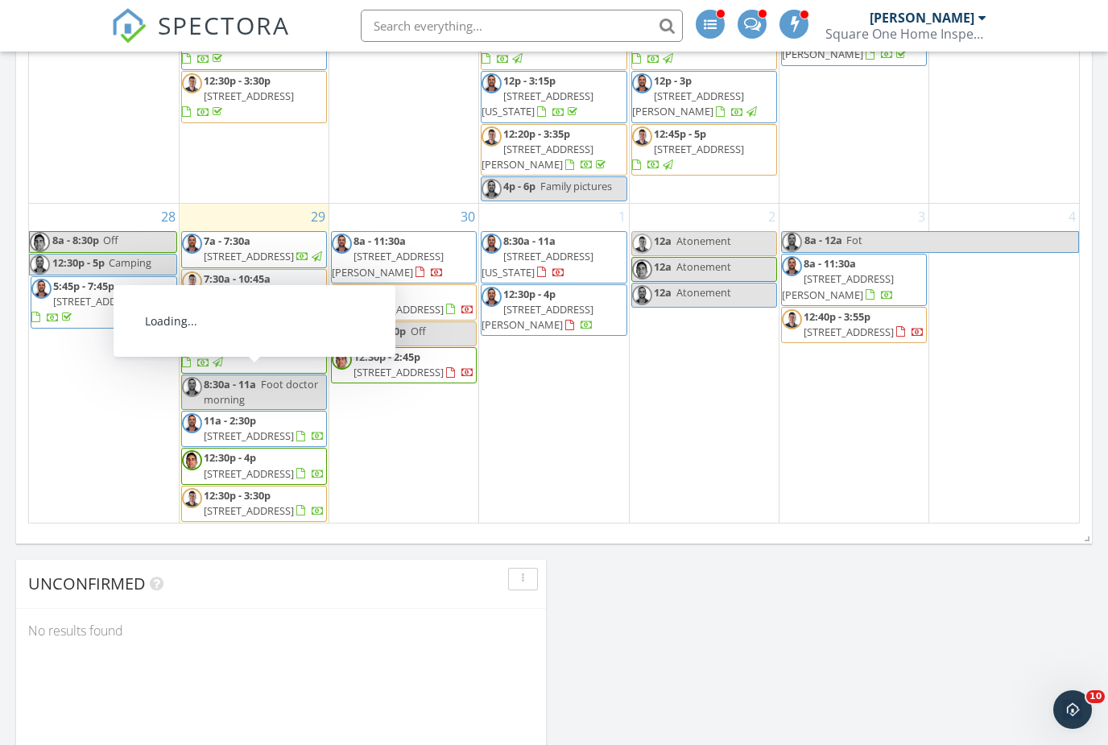
click at [290, 428] on span "7820 N 5th Ave, Phoenix 85021" at bounding box center [249, 435] width 90 height 14
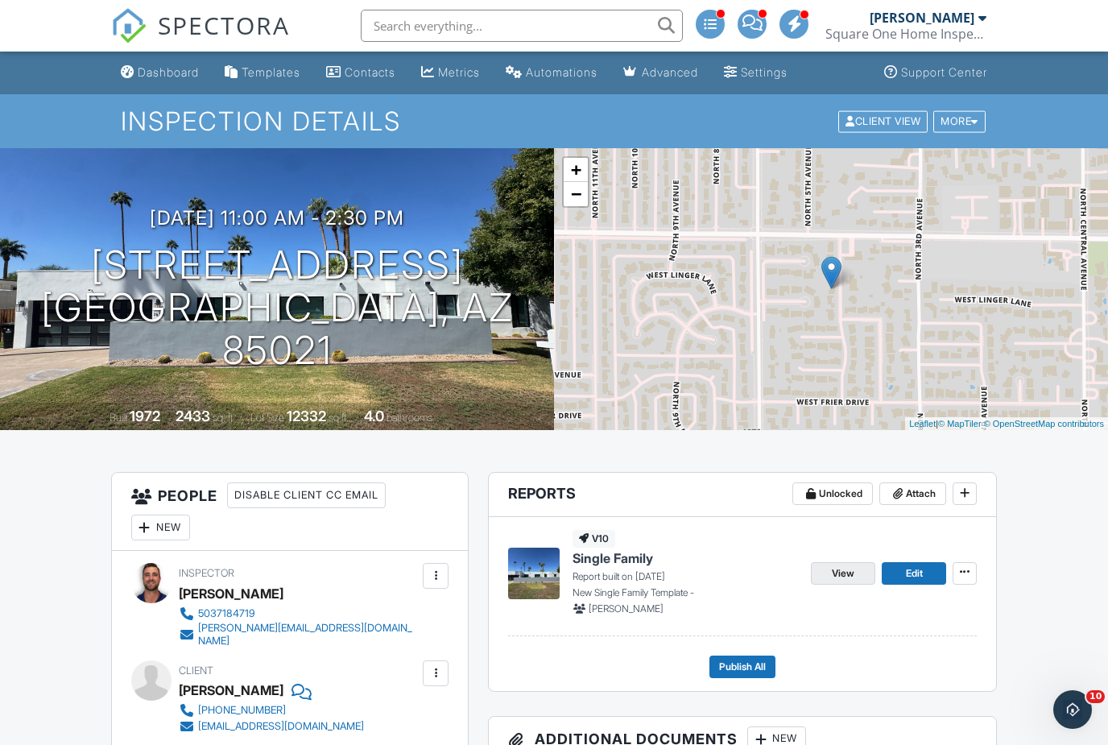
click at [849, 564] on link "View" at bounding box center [843, 573] width 64 height 23
click at [859, 562] on link "View" at bounding box center [843, 573] width 64 height 23
